Goal: Check status: Check status

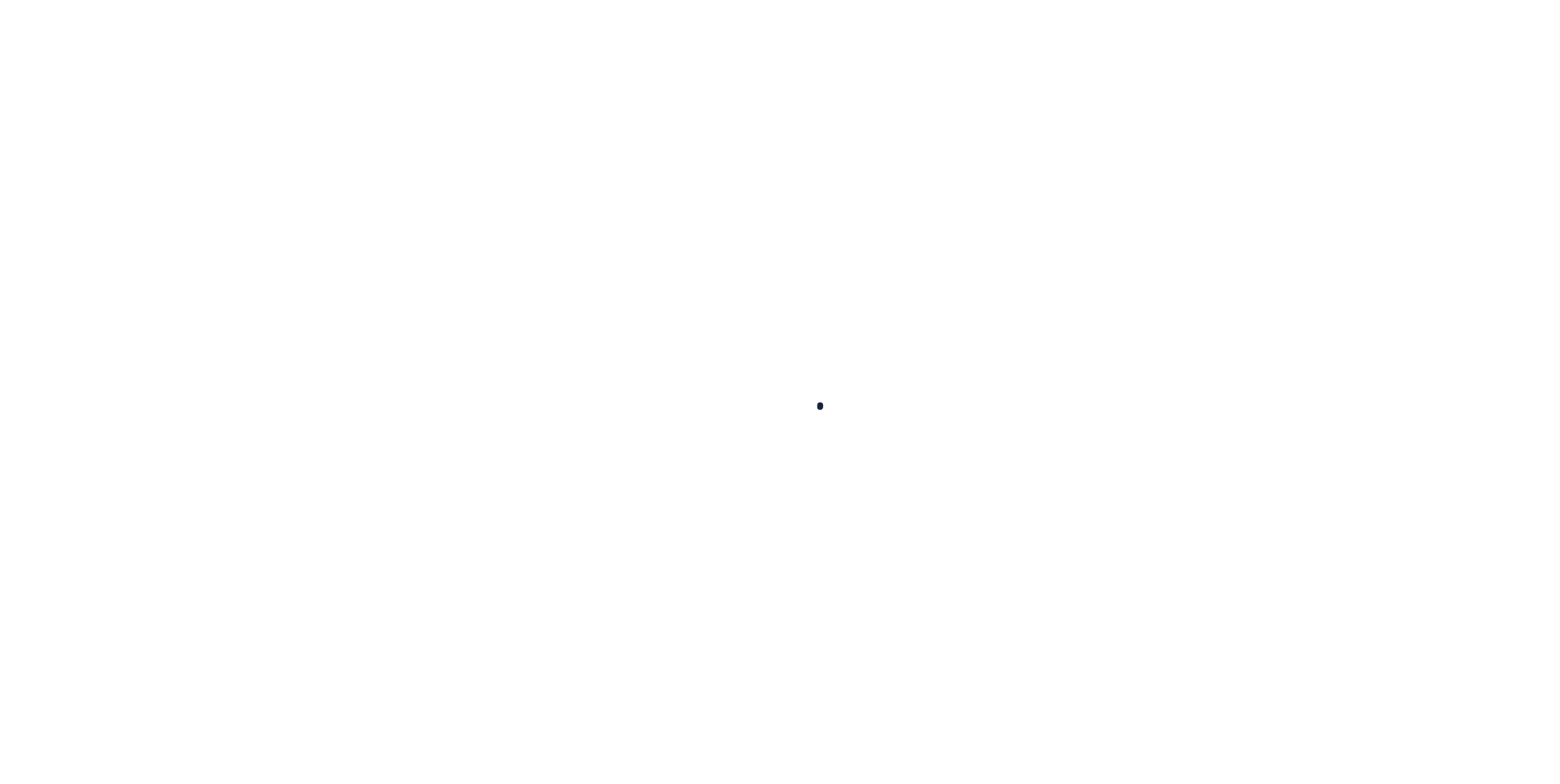
select select
select select "100"
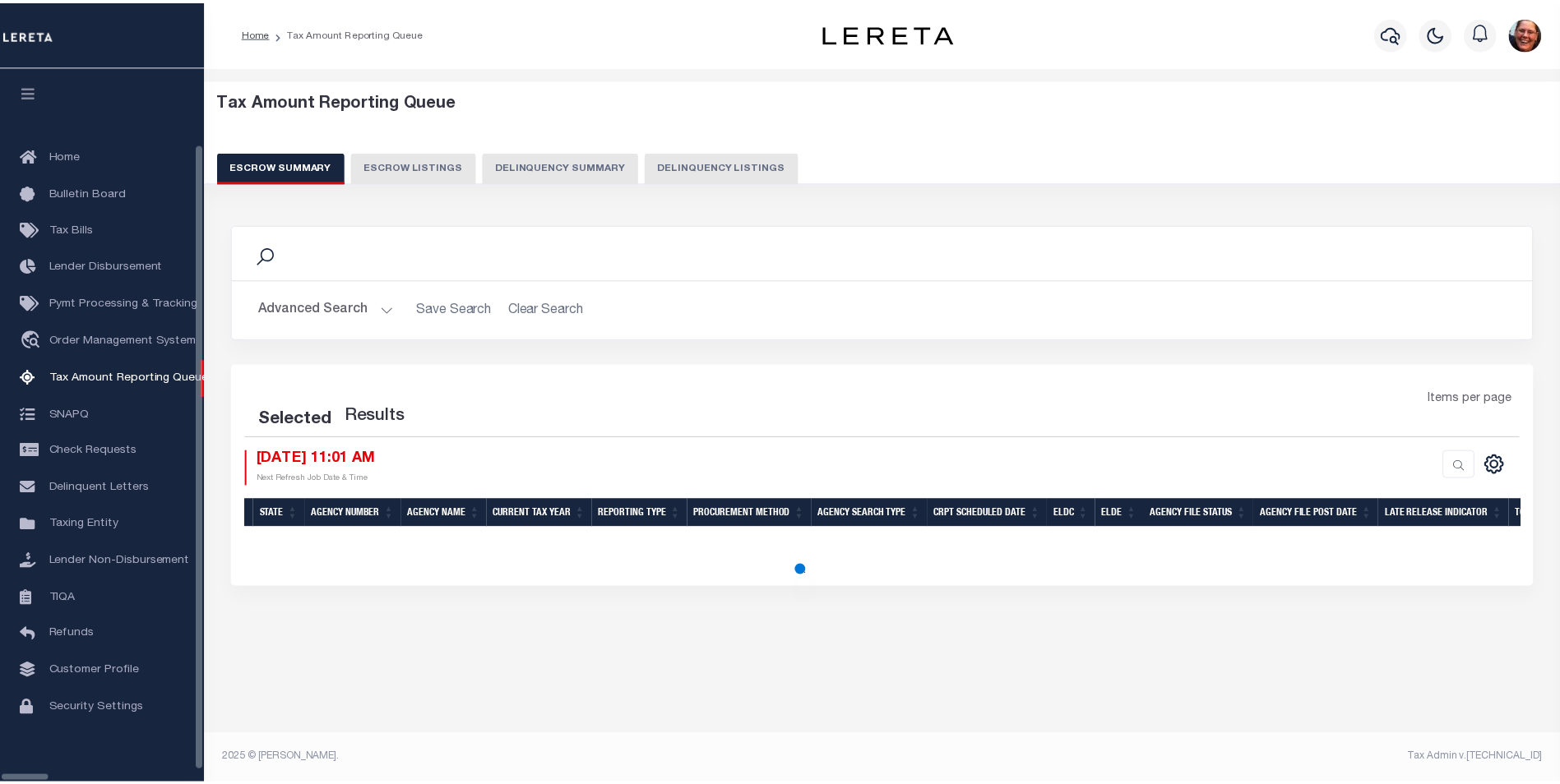
scroll to position [17, 0]
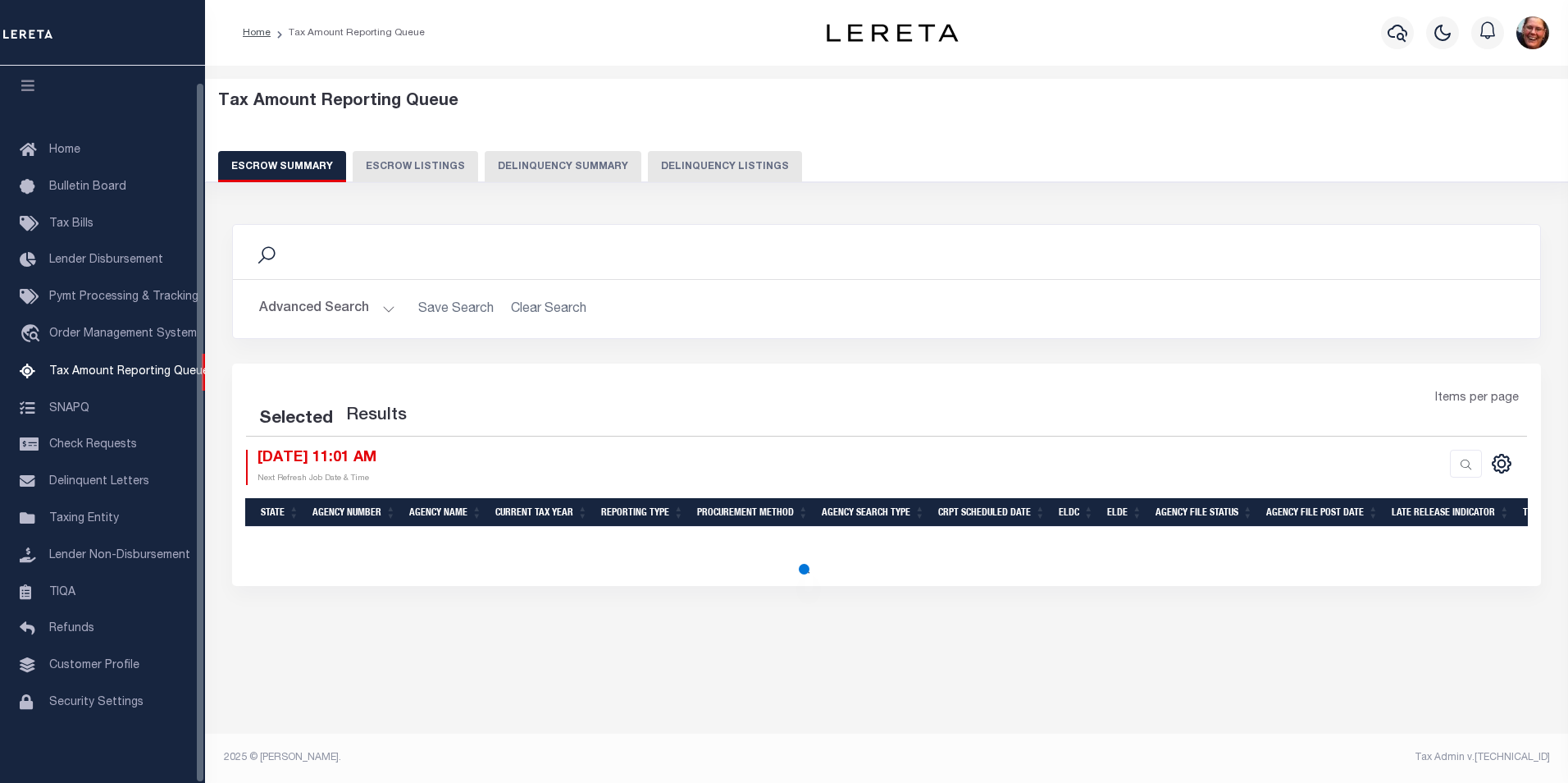
select select "100"
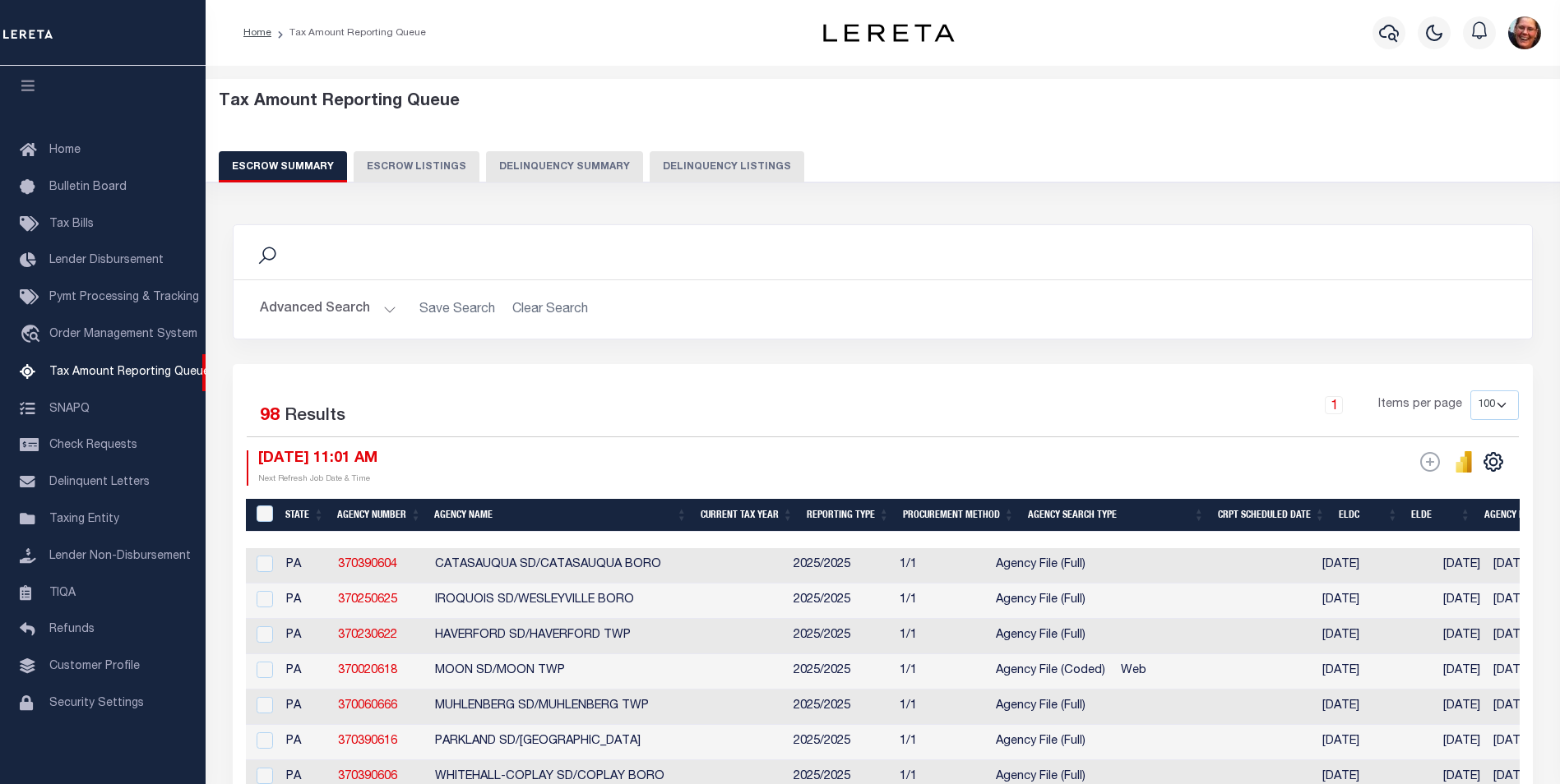
click at [387, 310] on button "Advanced Search" at bounding box center [328, 309] width 136 height 32
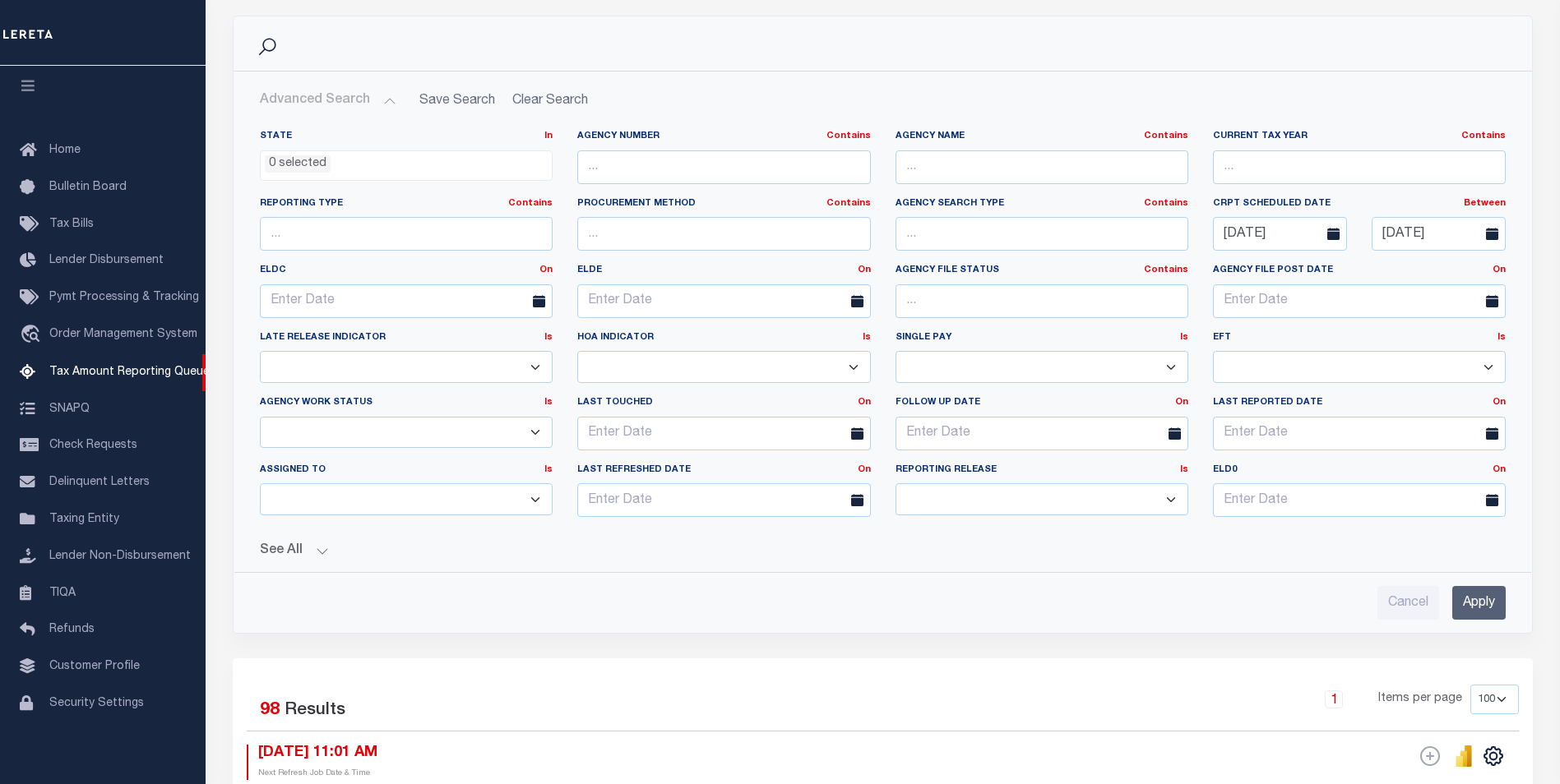
scroll to position [247, 0]
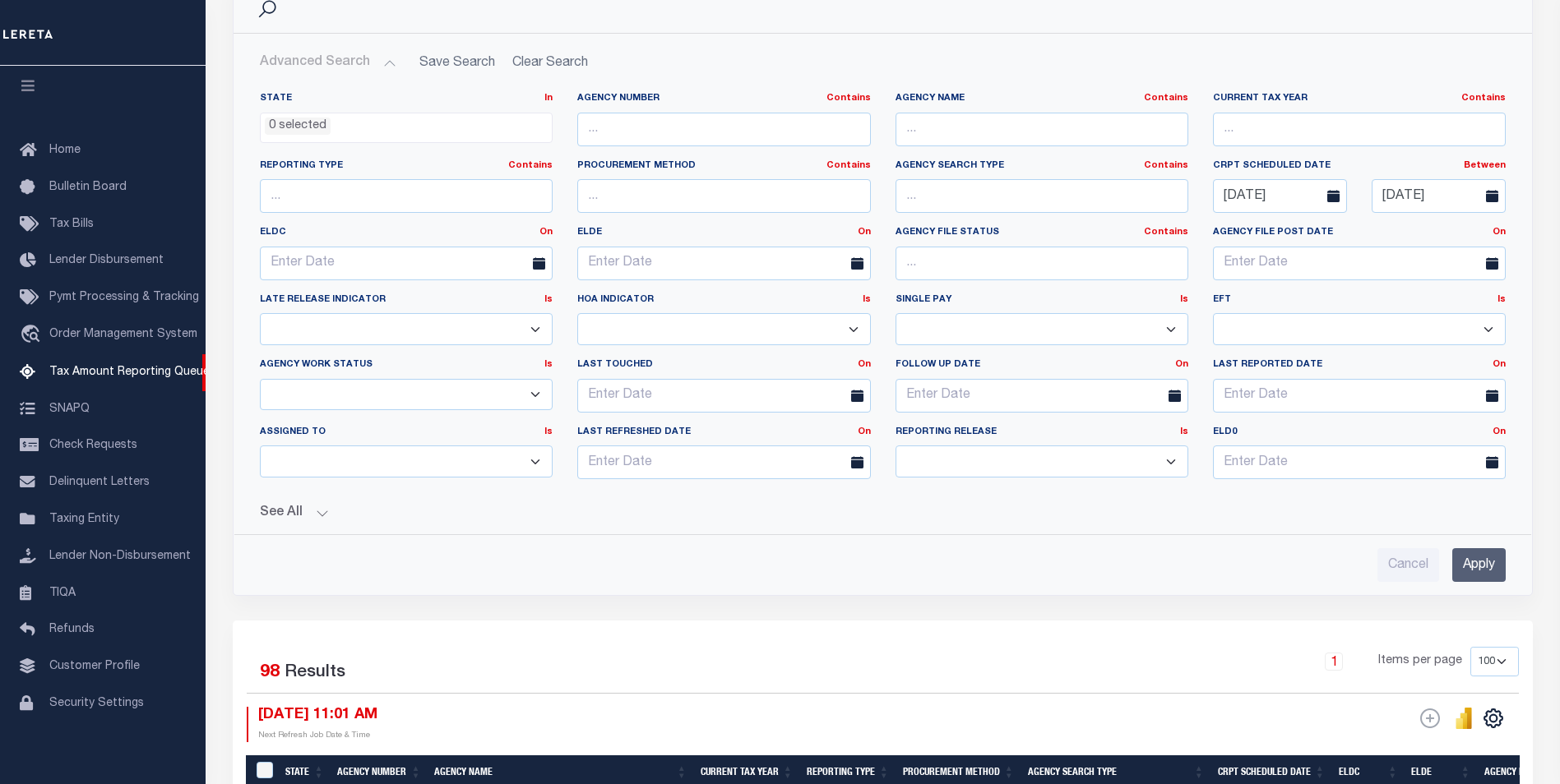
click at [1331, 198] on icon at bounding box center [1333, 196] width 12 height 12
click at [1267, 194] on input "[DATE]" at bounding box center [1279, 196] width 134 height 34
click at [1495, 196] on icon at bounding box center [1492, 196] width 12 height 12
click at [1412, 196] on input "[DATE]" at bounding box center [1438, 196] width 134 height 34
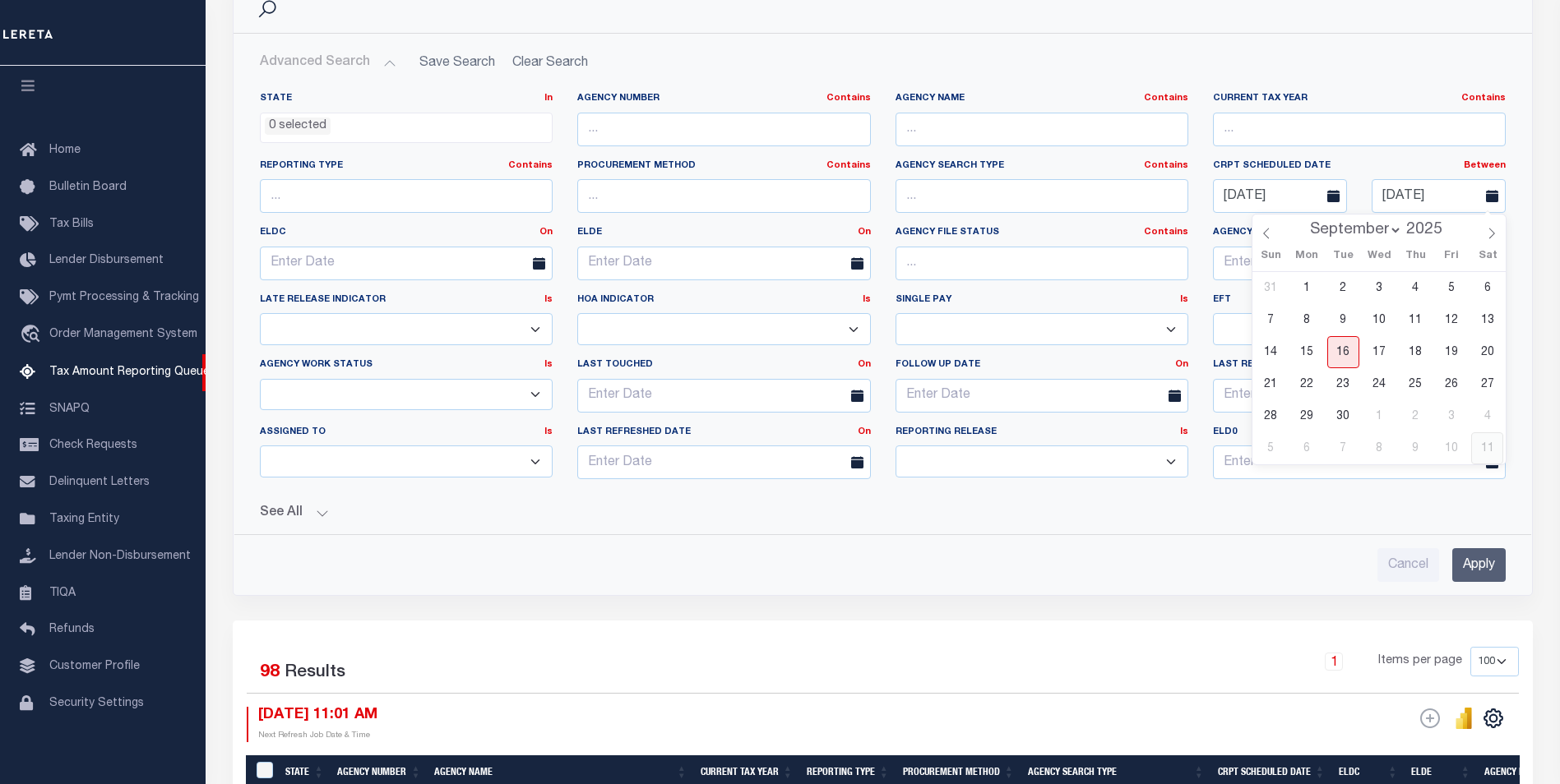
click at [1485, 448] on span "11" at bounding box center [1487, 448] width 32 height 32
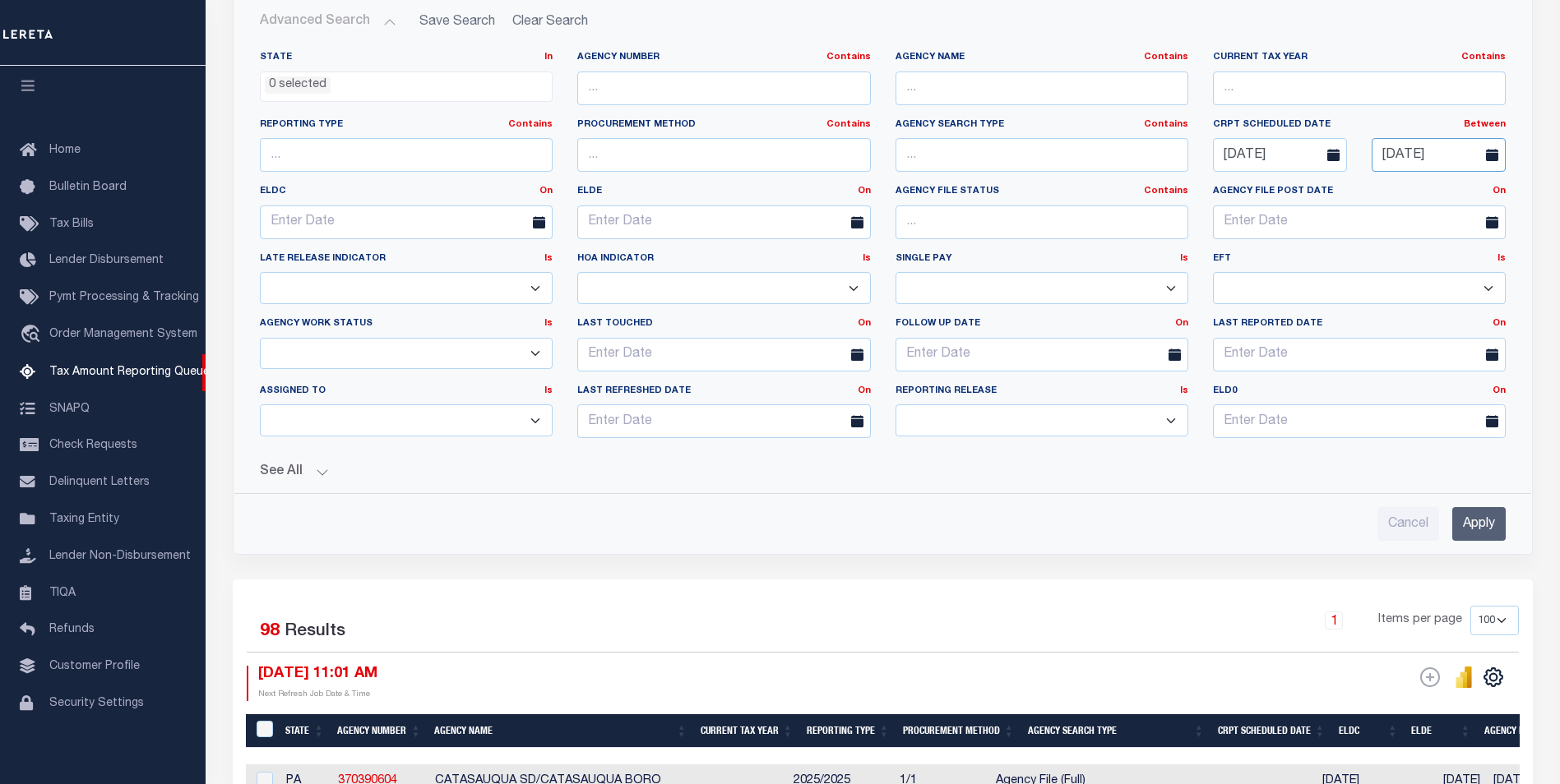
scroll to position [329, 0]
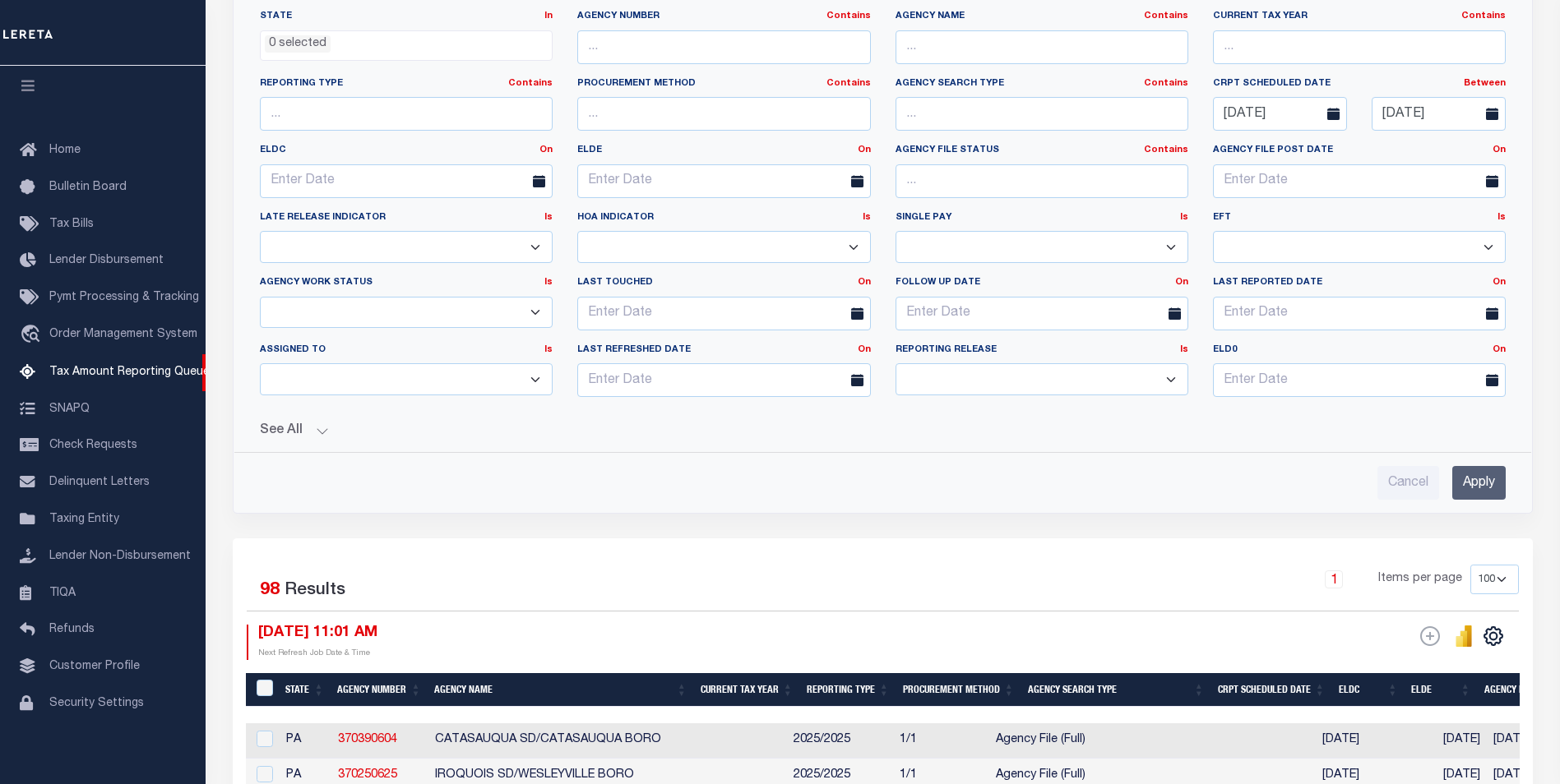
click at [1482, 487] on input "Apply" at bounding box center [1479, 483] width 53 height 34
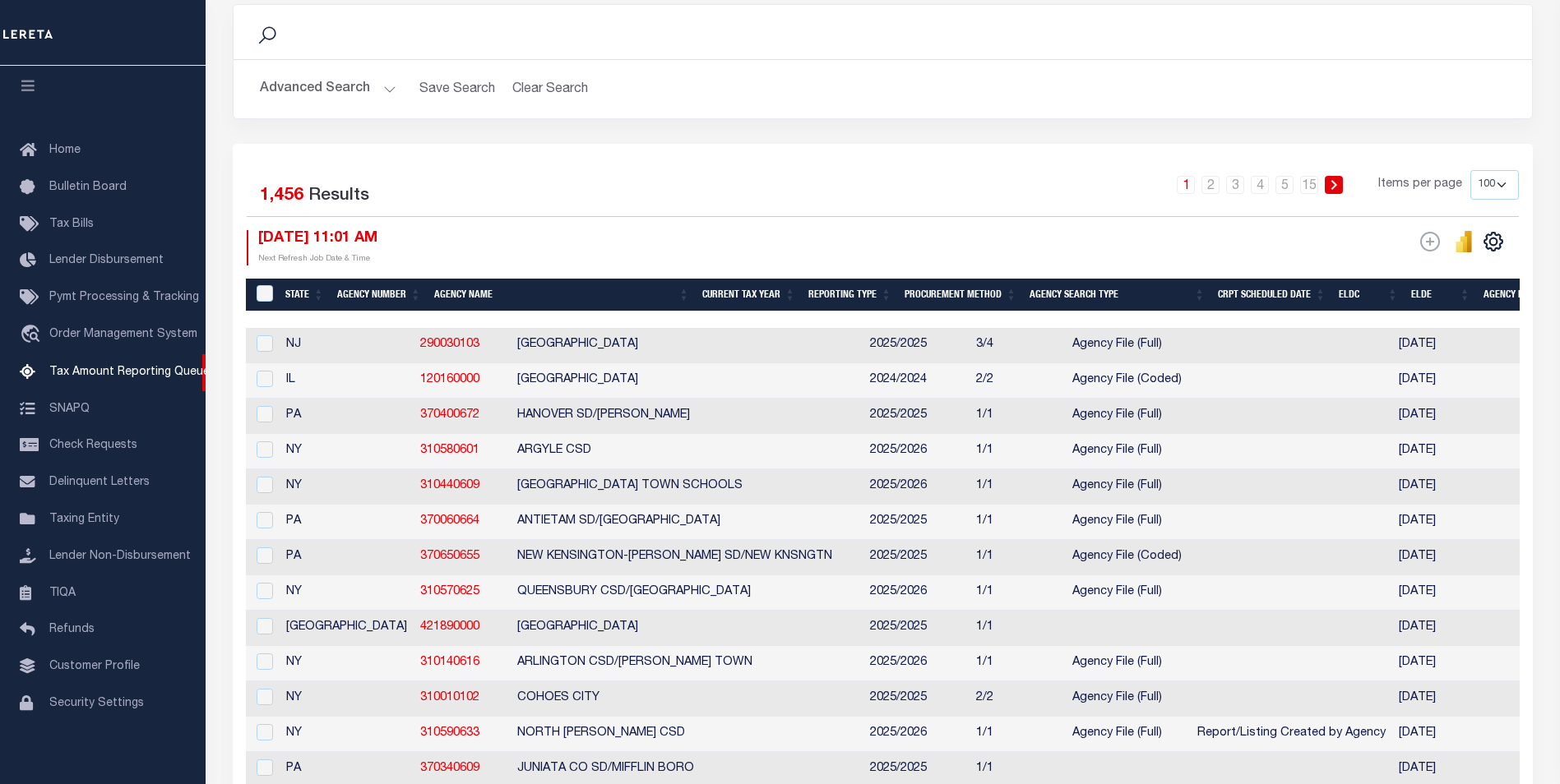
scroll to position [0, 0]
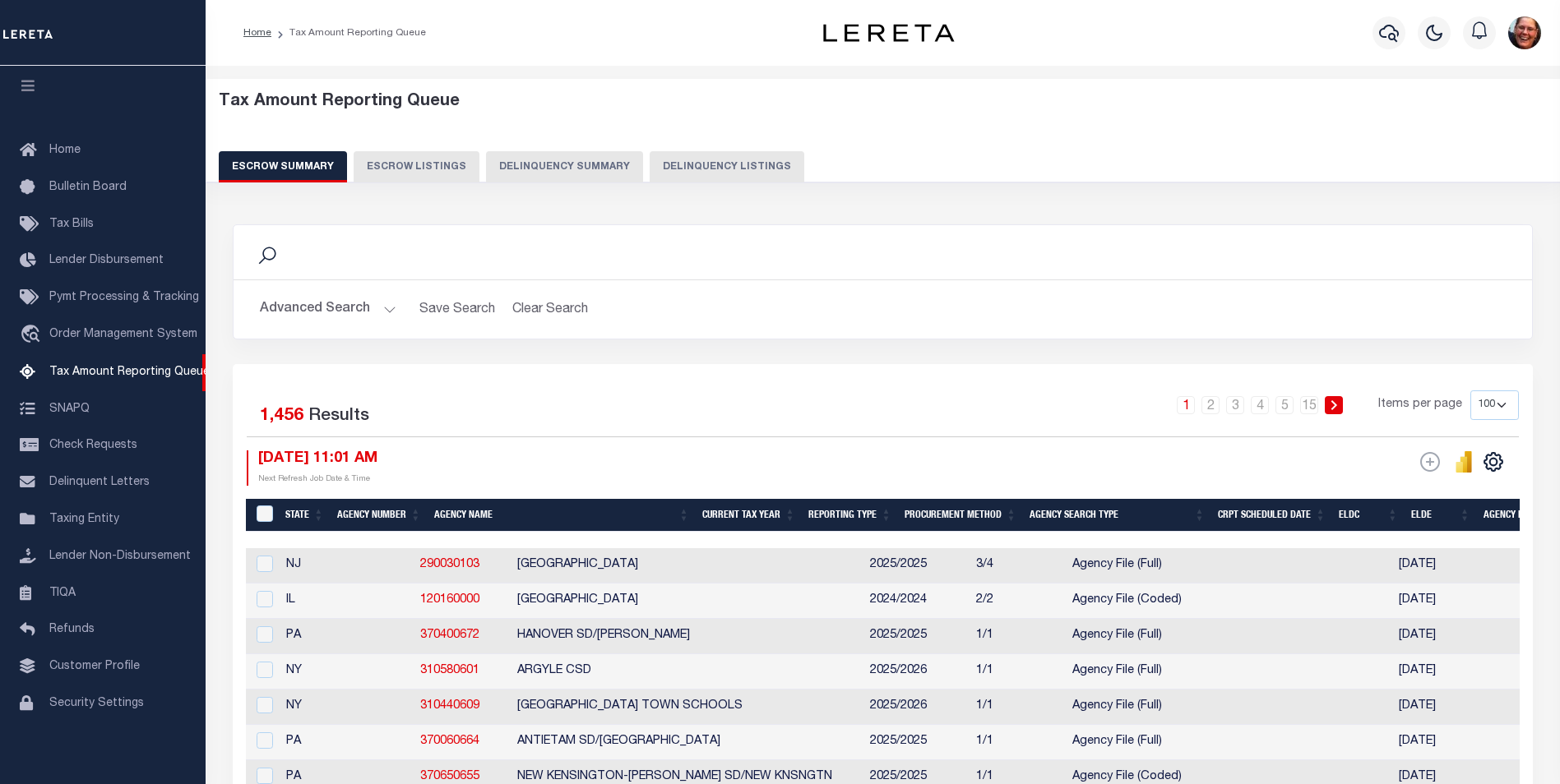
click at [385, 311] on button "Advanced Search" at bounding box center [328, 309] width 136 height 32
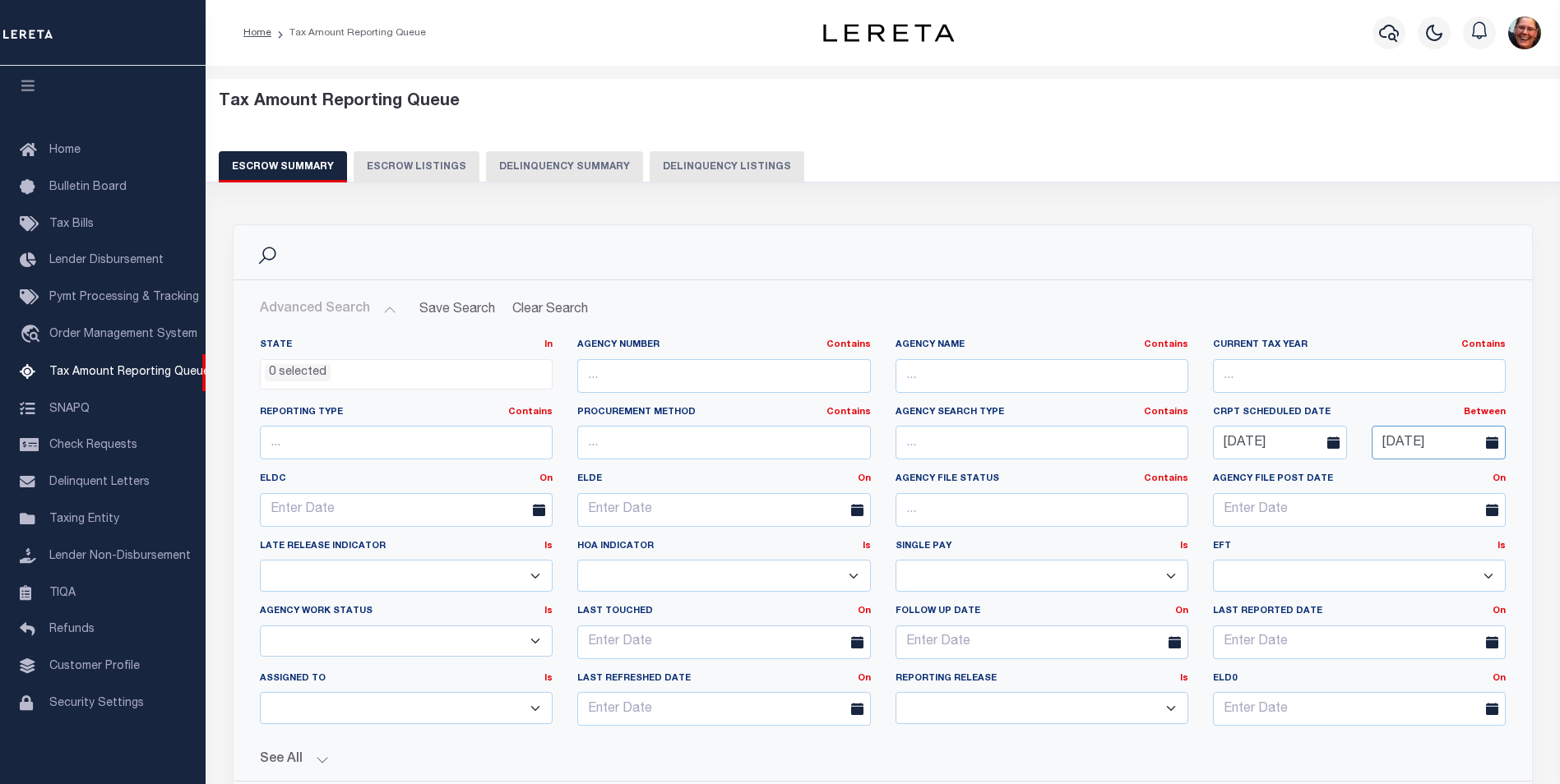
click at [1437, 444] on input "[DATE]" at bounding box center [1438, 442] width 134 height 34
click at [1305, 571] on span "6" at bounding box center [1306, 567] width 32 height 32
type input "[DATE]"
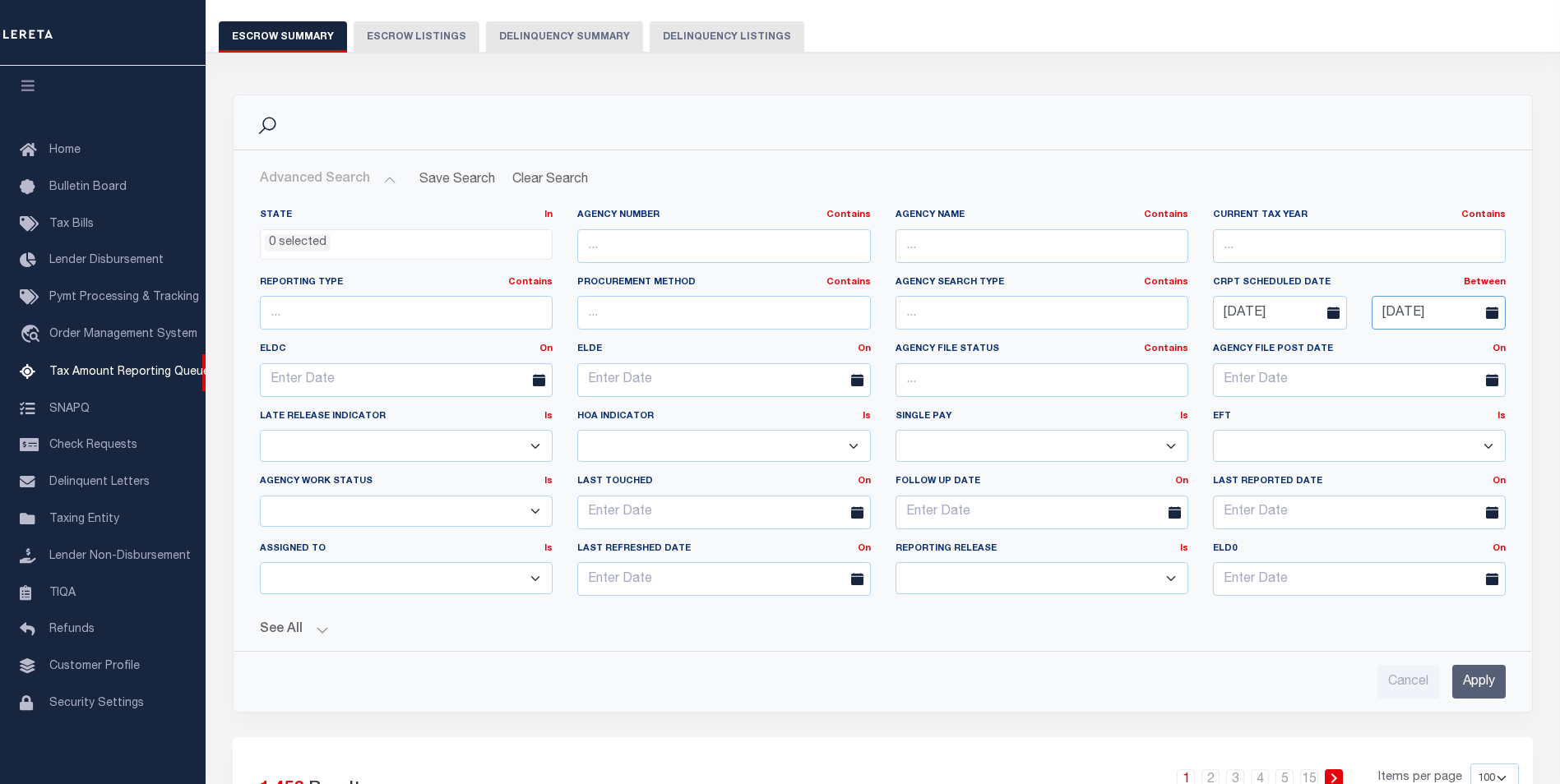
scroll to position [164, 0]
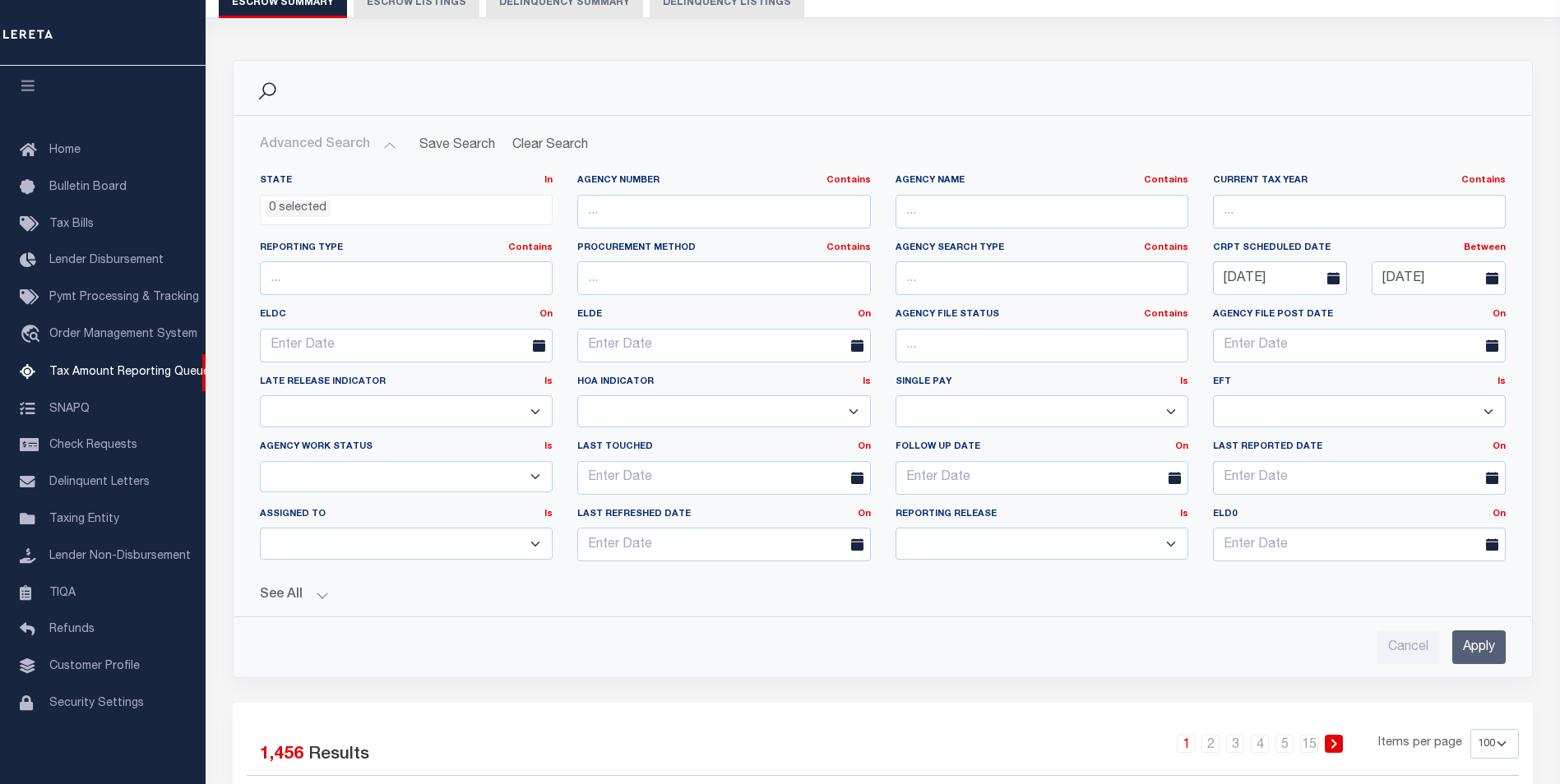
click at [1469, 642] on input "Apply" at bounding box center [1479, 647] width 53 height 34
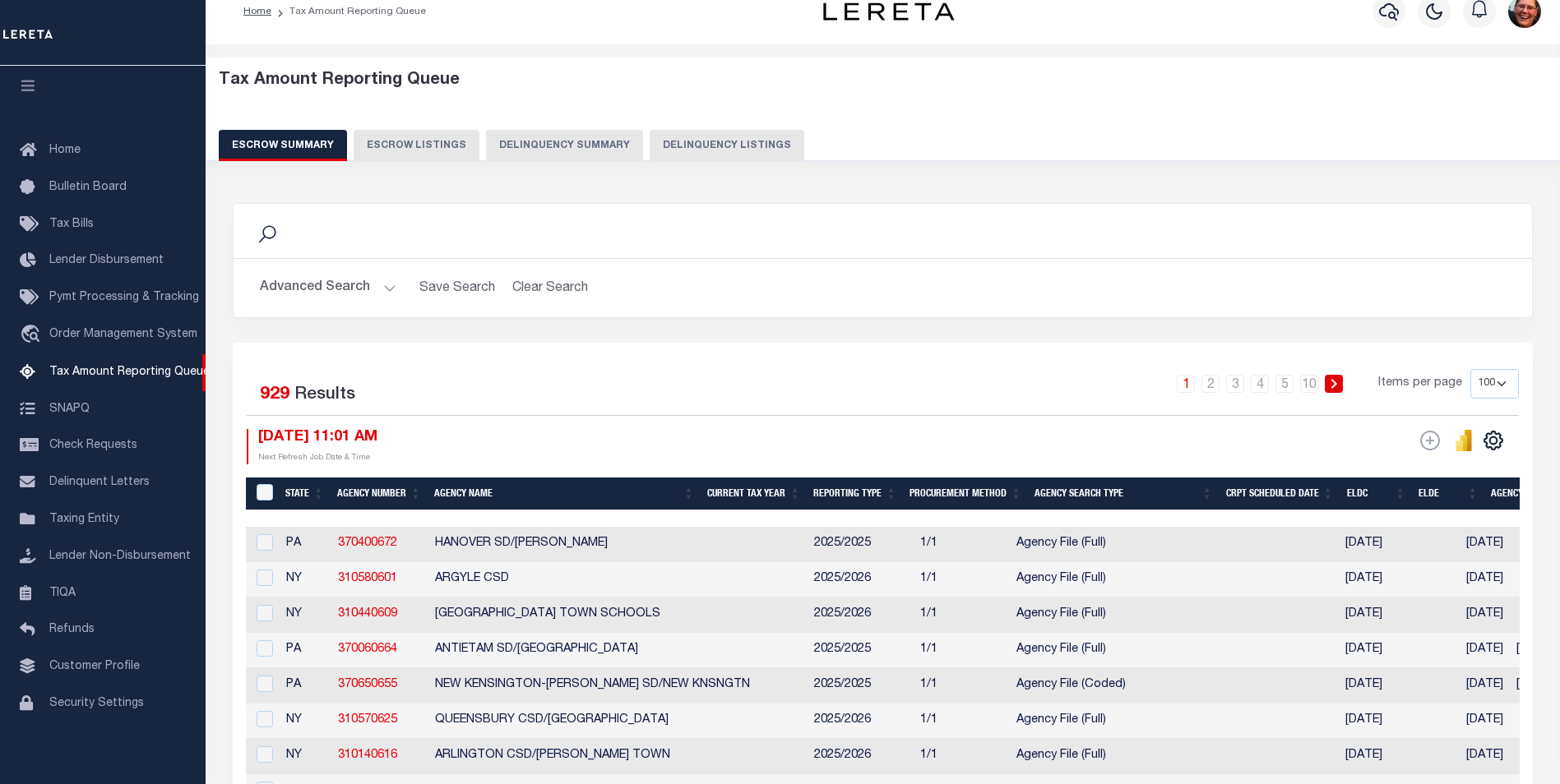
scroll to position [0, 0]
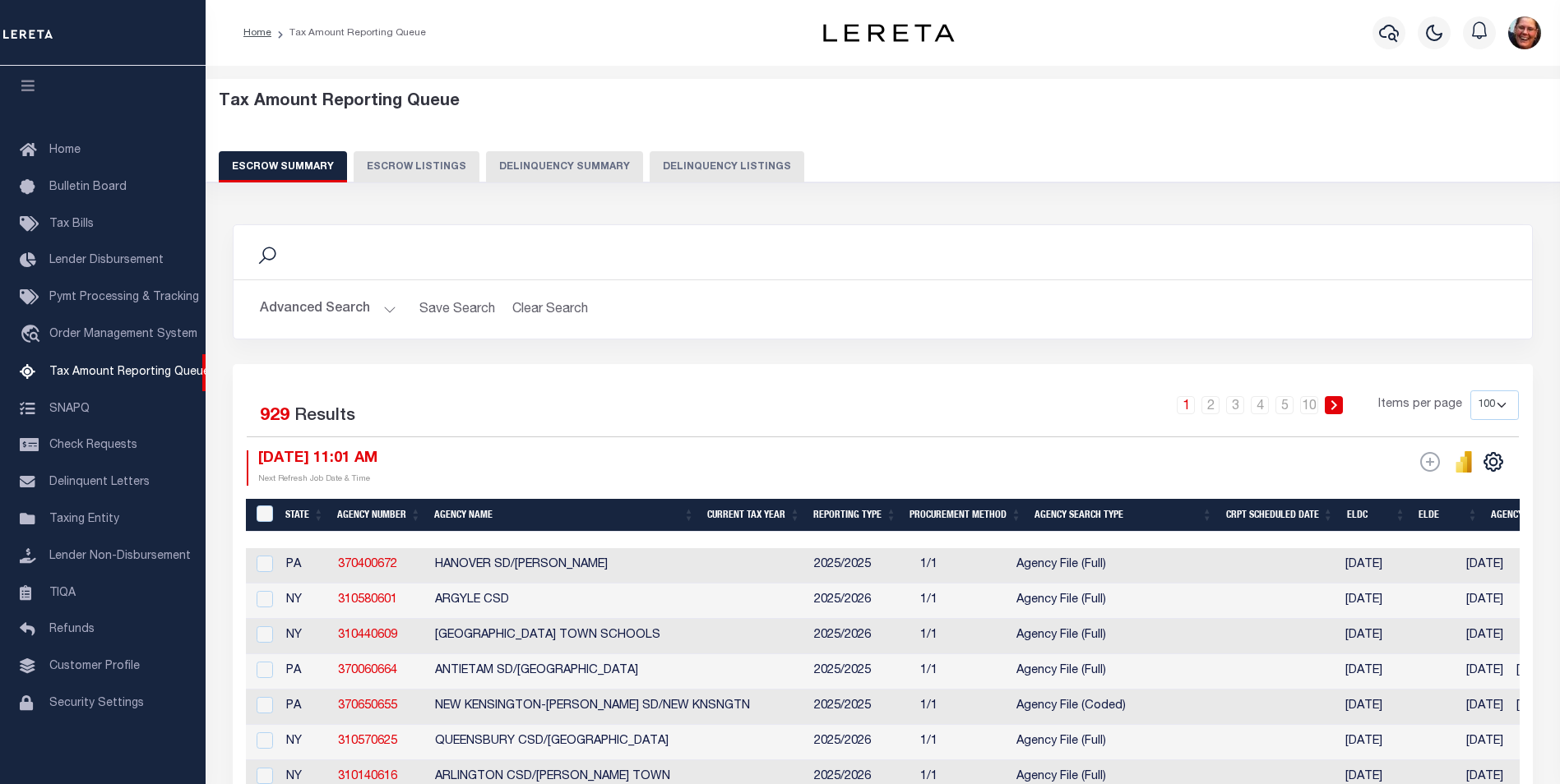
click at [1285, 513] on th "CRPT Scheduled Date" at bounding box center [1279, 515] width 121 height 34
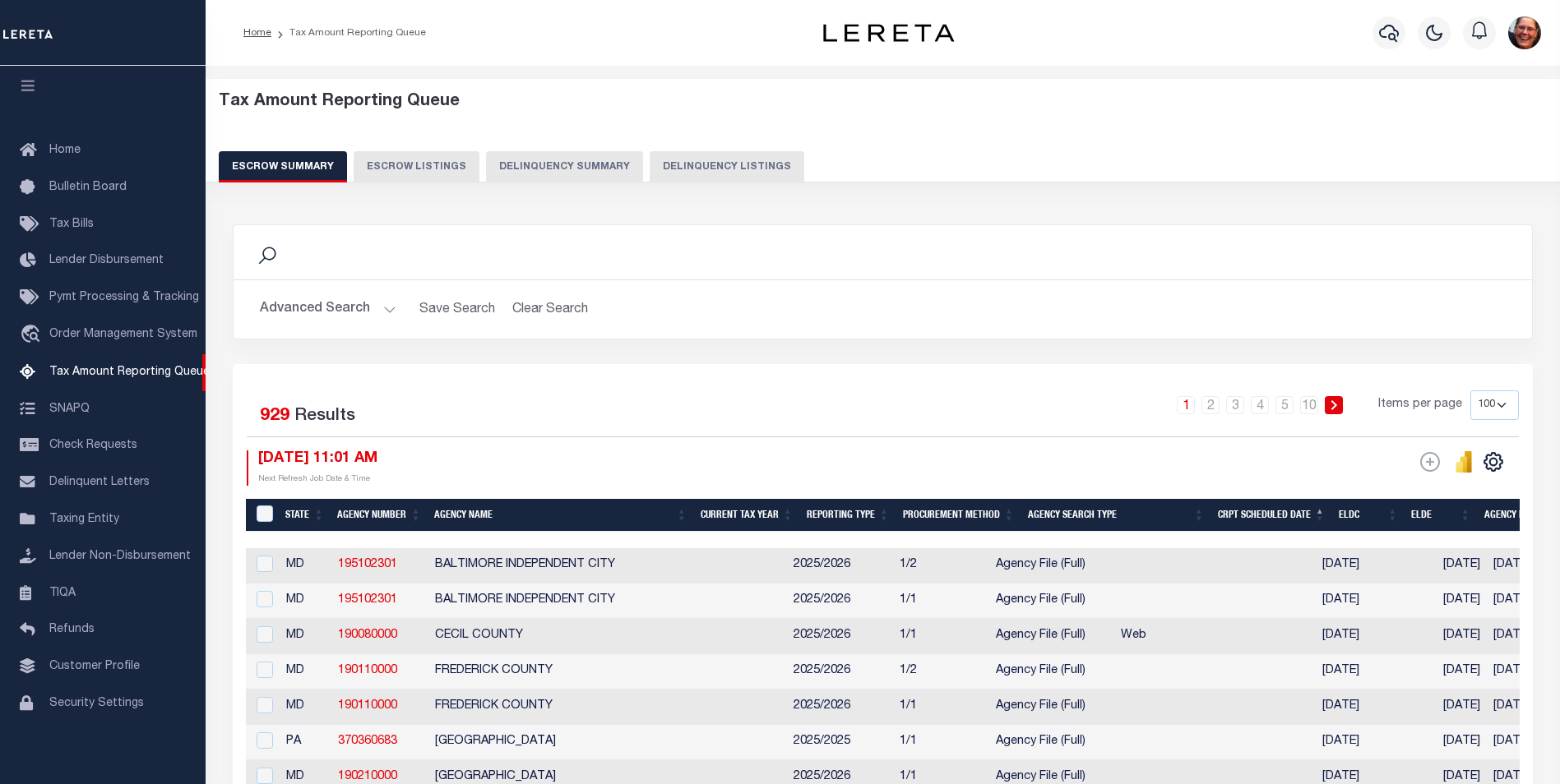
click at [383, 309] on button "Advanced Search" at bounding box center [328, 309] width 136 height 32
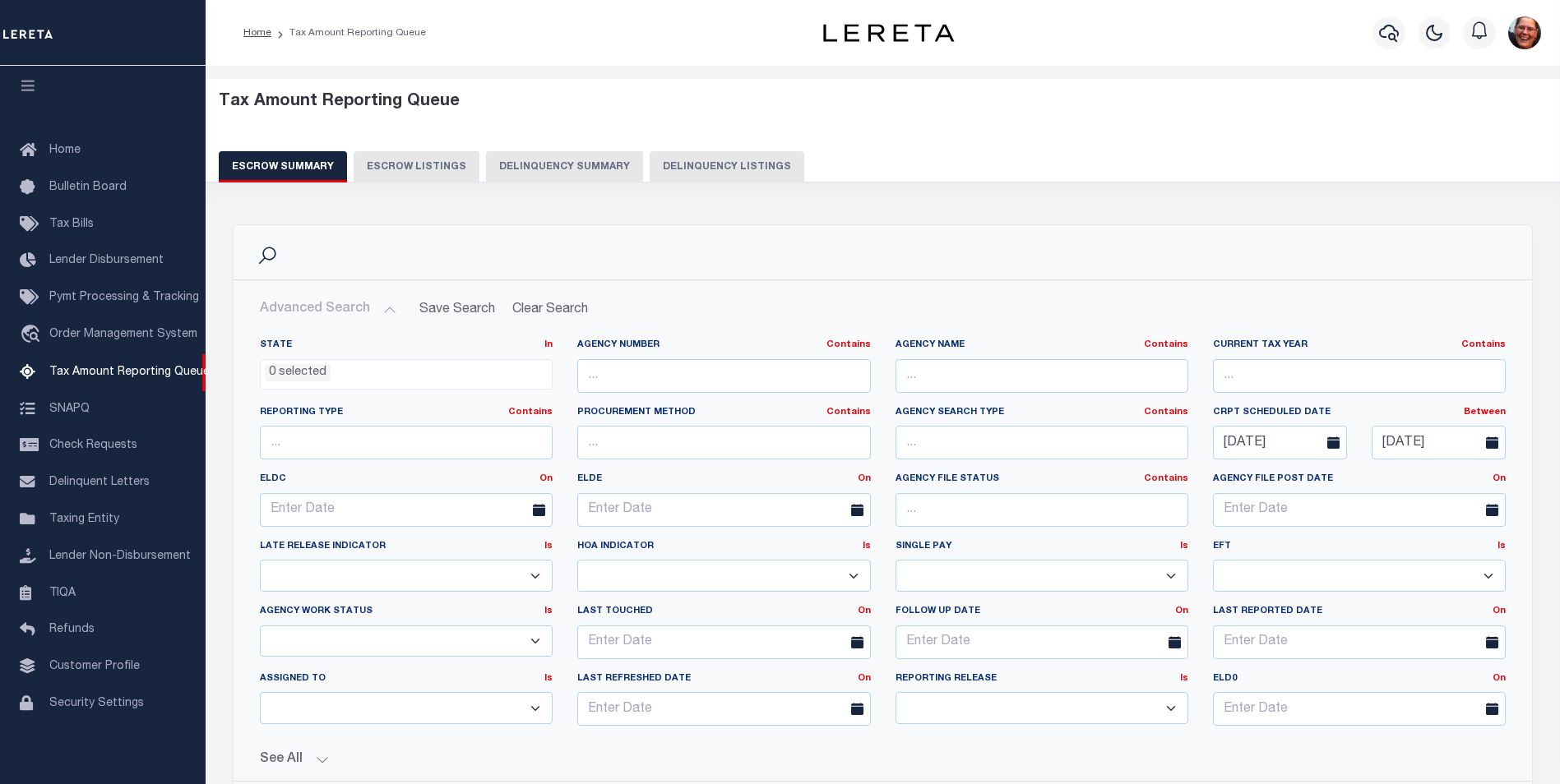
click at [1336, 441] on icon at bounding box center [1333, 442] width 12 height 12
click at [1294, 438] on input "[DATE]" at bounding box center [1279, 442] width 134 height 34
click at [1229, 482] on icon at bounding box center [1227, 480] width 12 height 12
select select "7"
click at [1264, 626] on span "18" at bounding box center [1267, 630] width 32 height 32
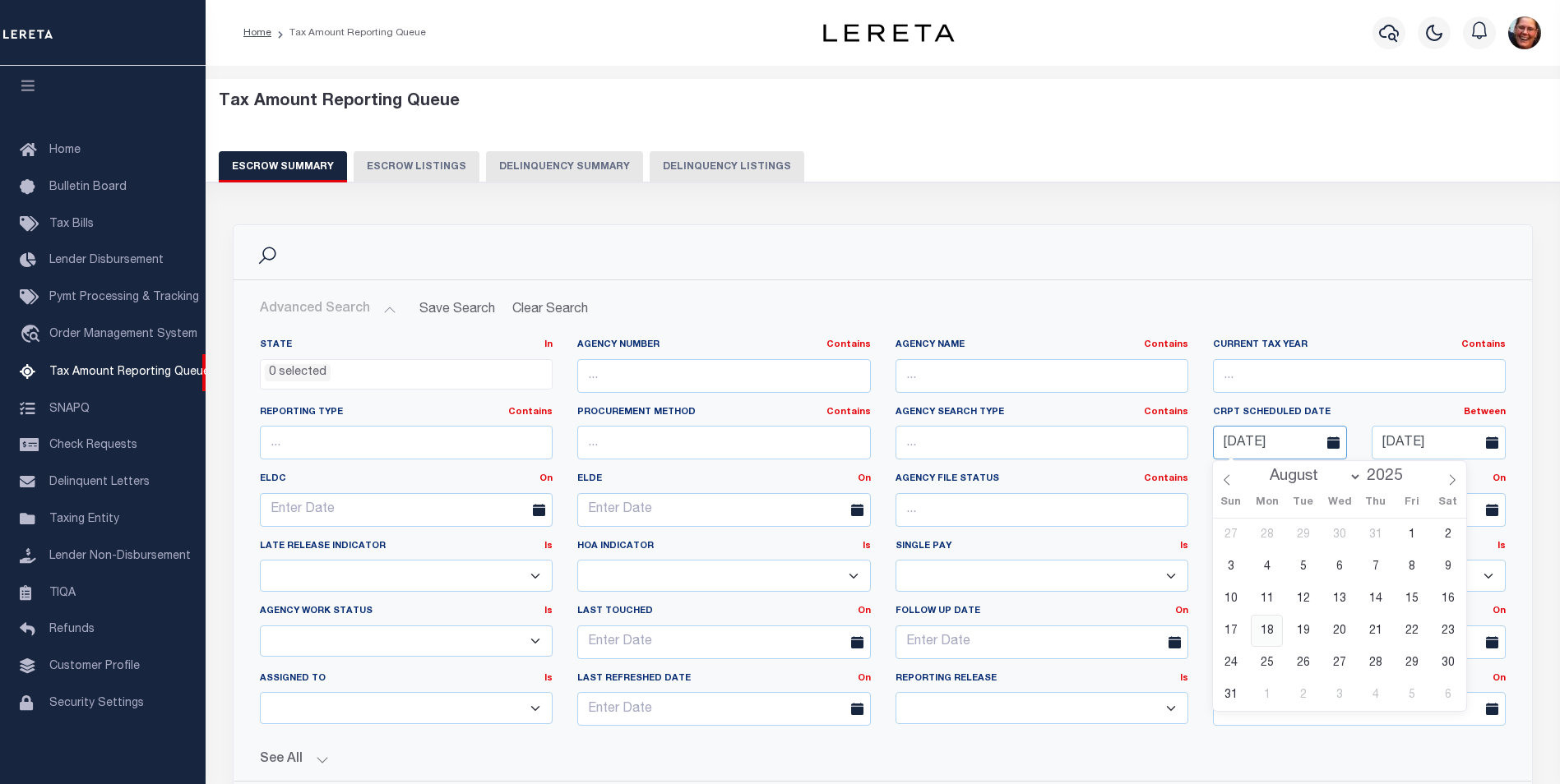
type input "[DATE]"
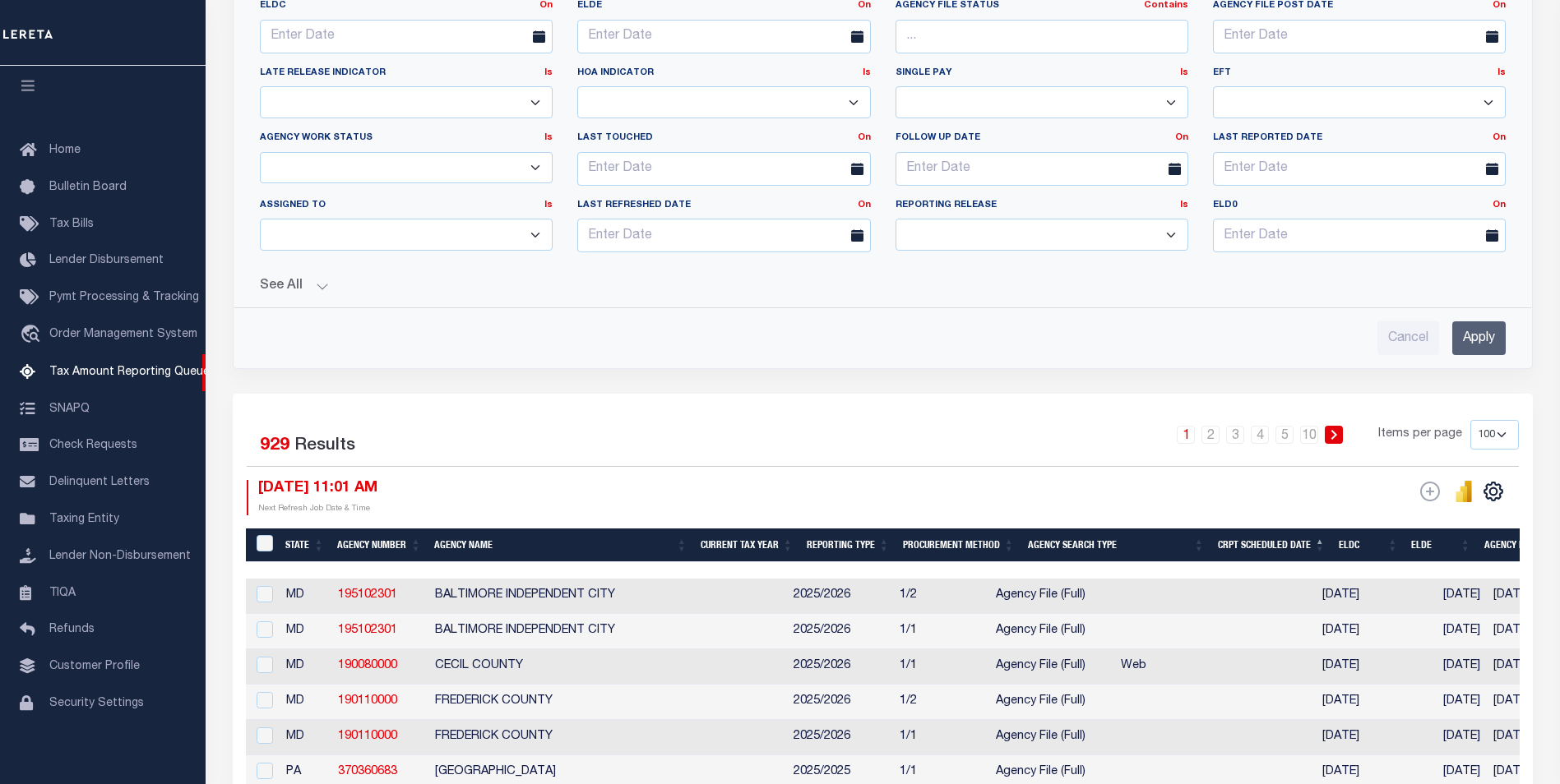
scroll to position [493, 0]
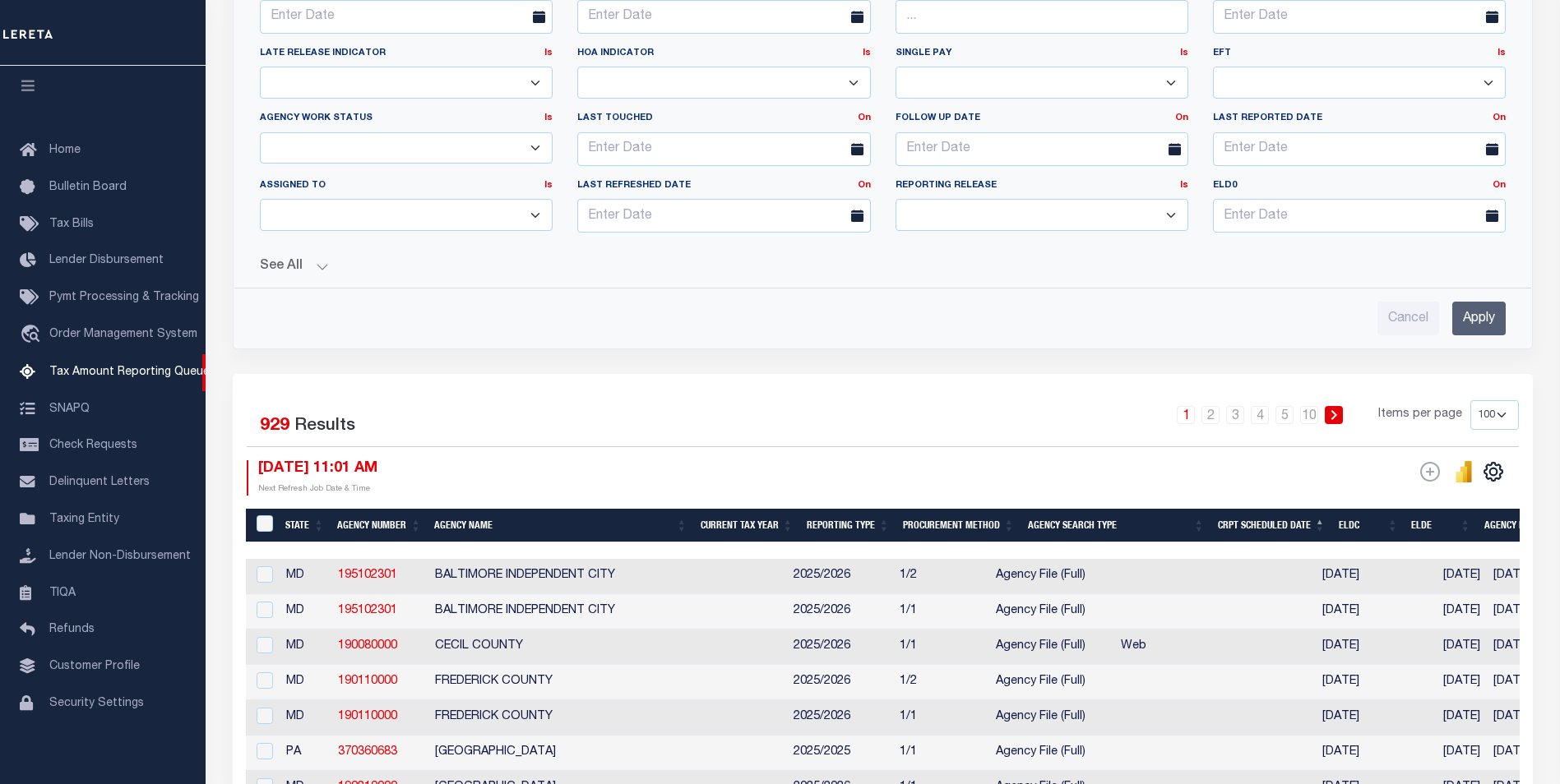
click at [1484, 318] on input "Apply" at bounding box center [1479, 318] width 53 height 34
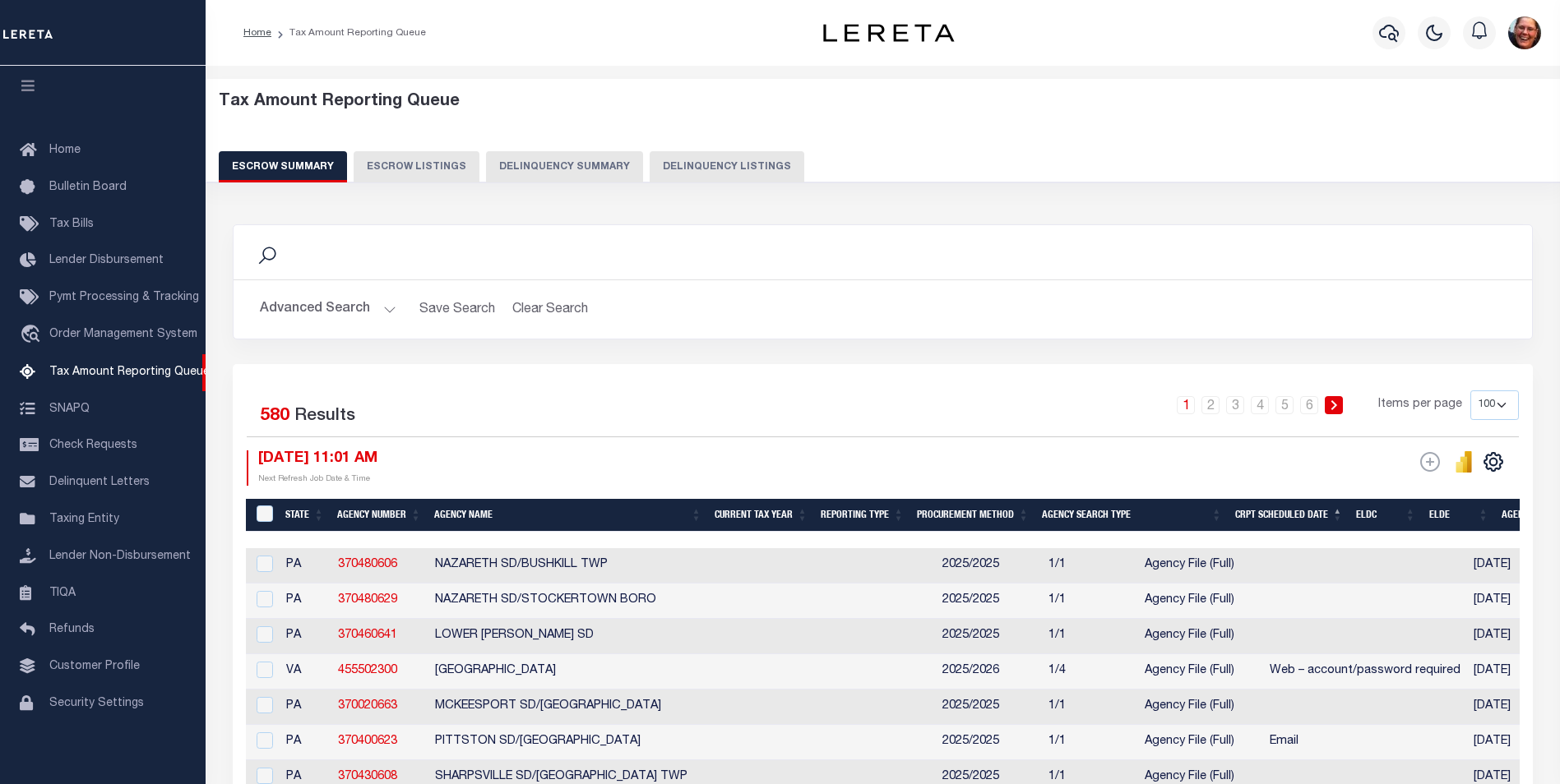
scroll to position [164, 0]
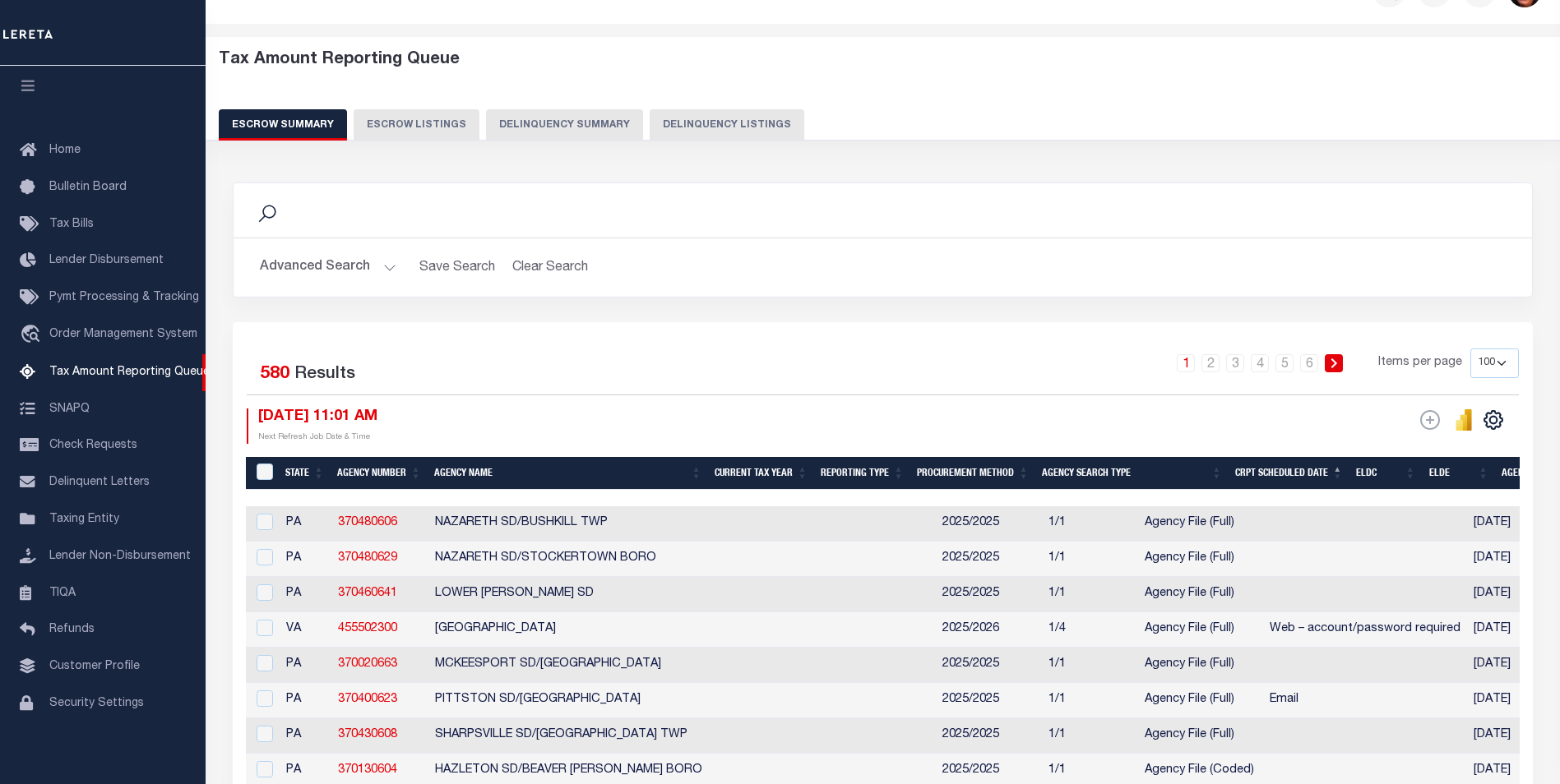
scroll to position [0, 0]
